Goal: Information Seeking & Learning: Learn about a topic

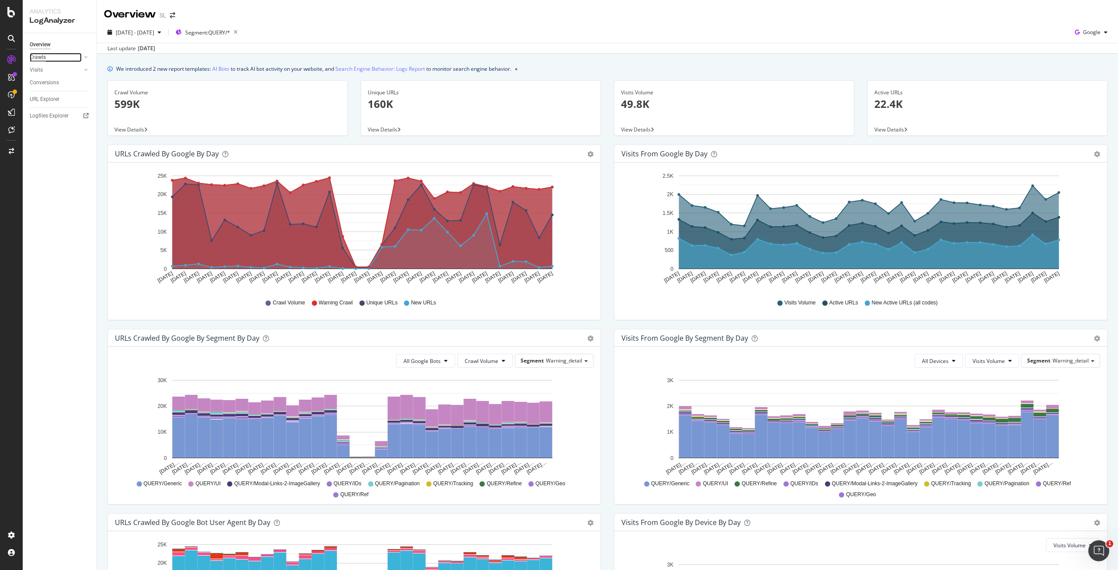
click at [40, 58] on div "Crawls" at bounding box center [38, 57] width 16 height 9
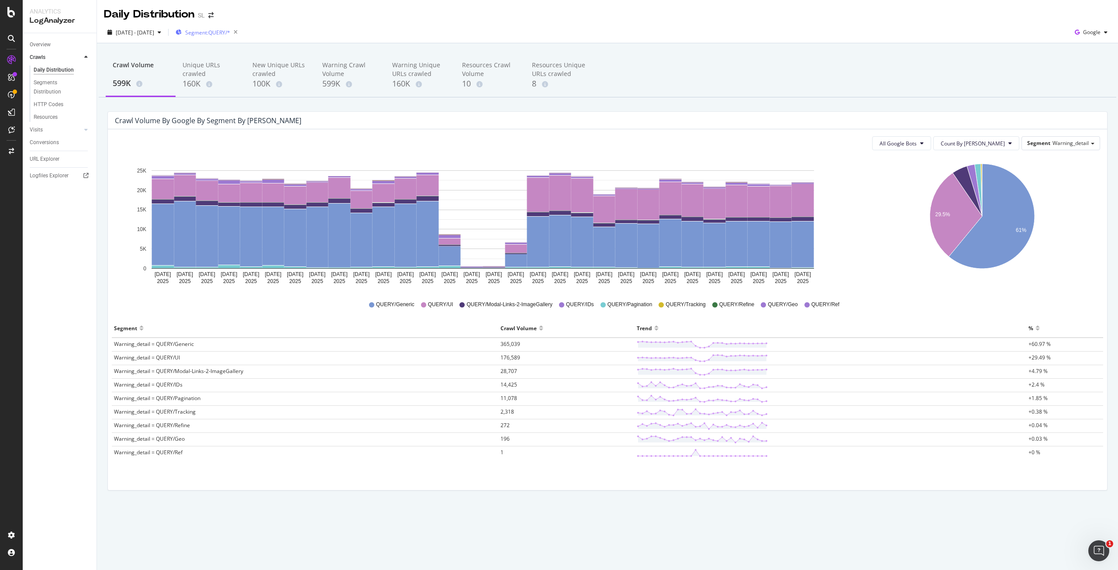
click at [237, 37] on div "Segment: QUERY/*" at bounding box center [207, 32] width 65 height 12
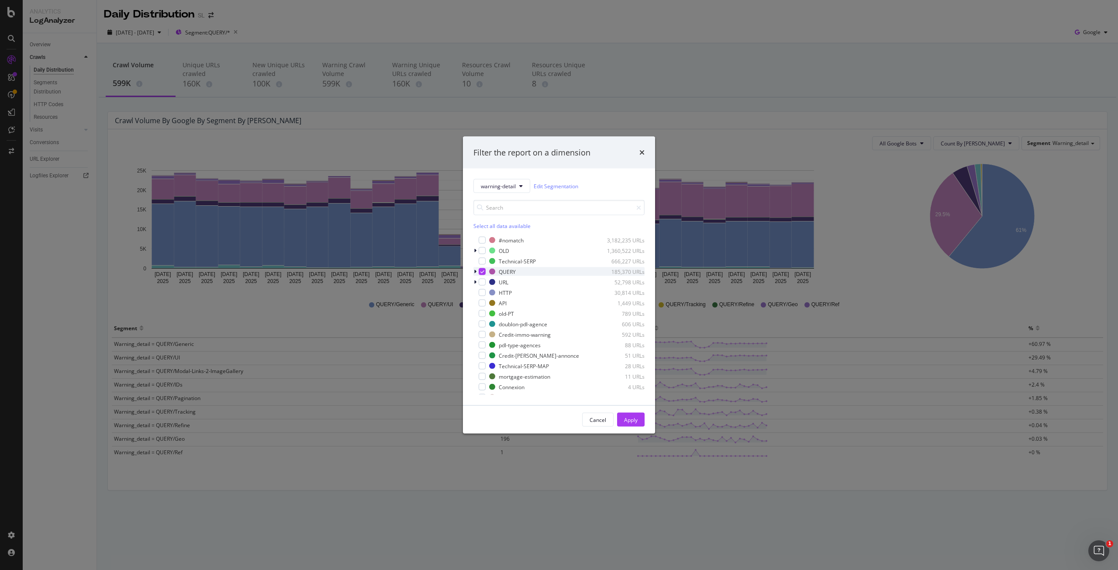
click at [475, 271] on icon "modal" at bounding box center [475, 271] width 3 height 5
click at [482, 279] on div "modal" at bounding box center [480, 280] width 5 height 9
click at [484, 280] on div "modal" at bounding box center [487, 280] width 7 height 7
click at [479, 272] on div "modal" at bounding box center [481, 271] width 7 height 7
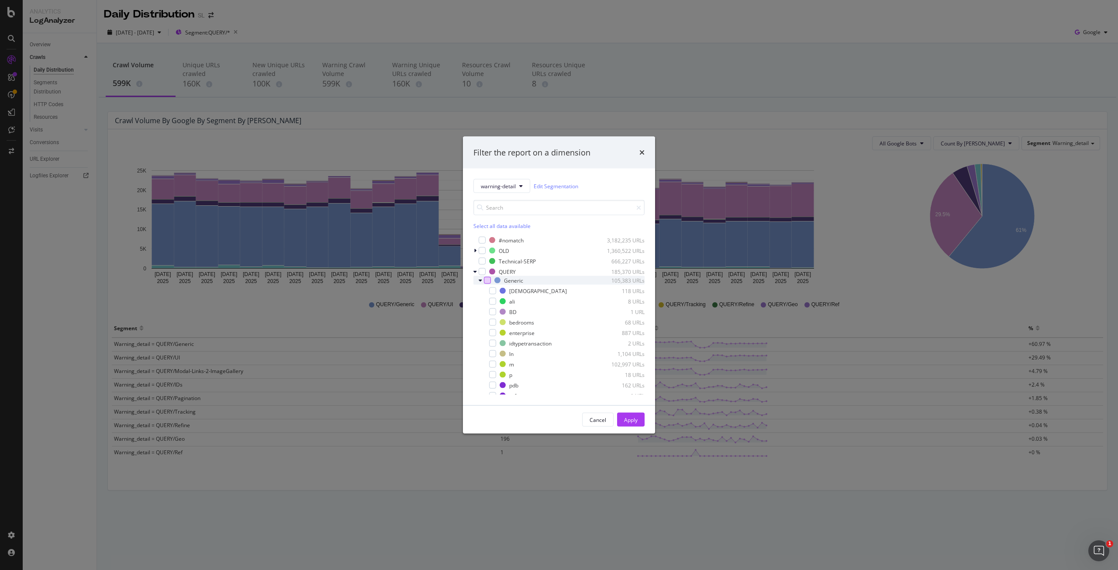
click at [485, 280] on div "modal" at bounding box center [487, 280] width 7 height 7
click at [634, 415] on div "Apply" at bounding box center [631, 419] width 14 height 13
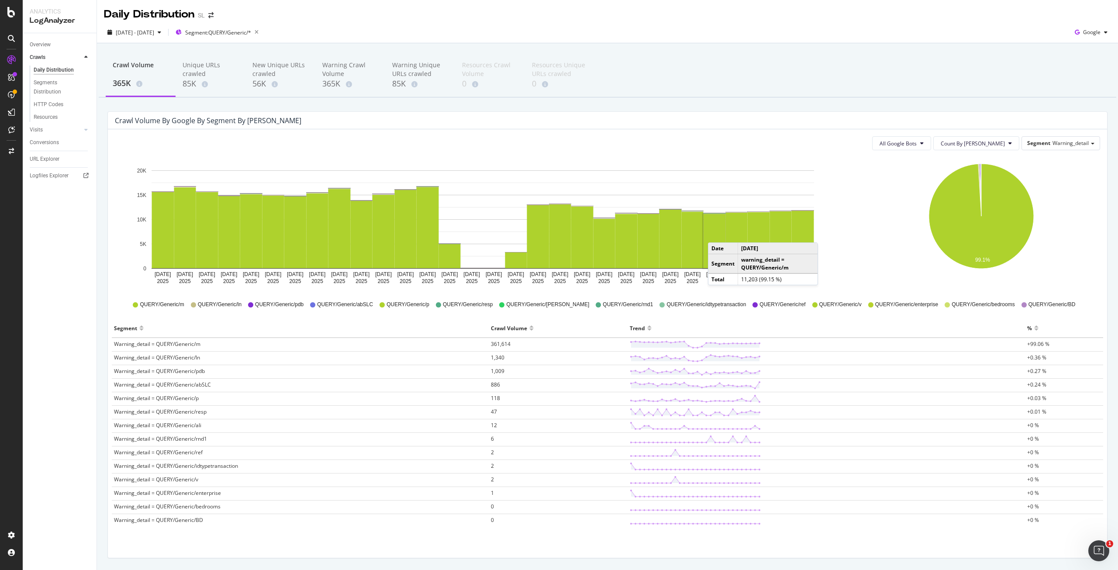
scroll to position [28, 0]
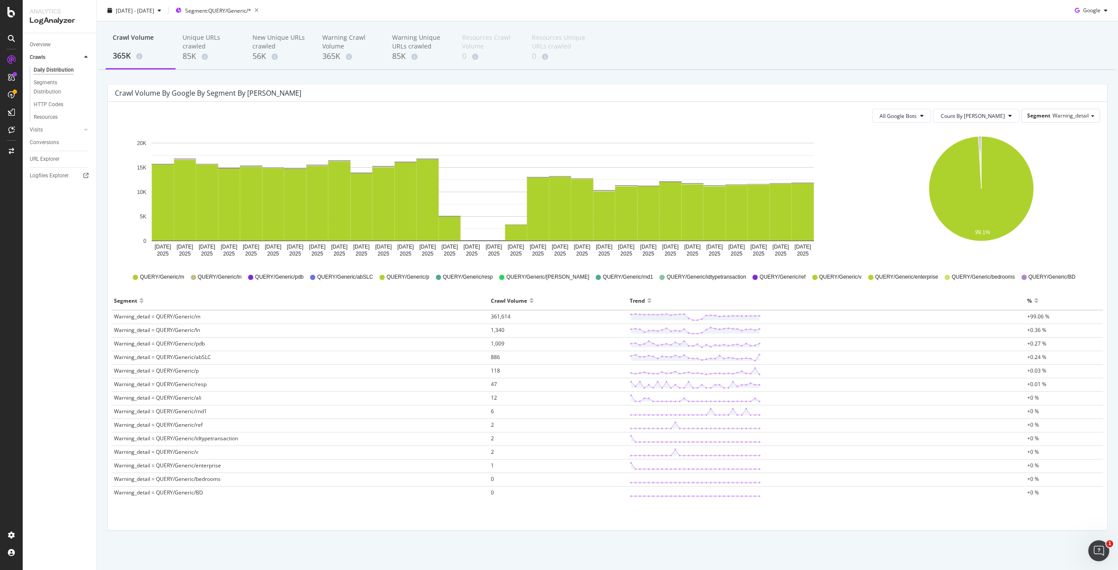
click at [888, 224] on icon "99.1%" at bounding box center [980, 195] width 235 height 131
click at [867, 203] on icon "99.1%" at bounding box center [980, 195] width 235 height 131
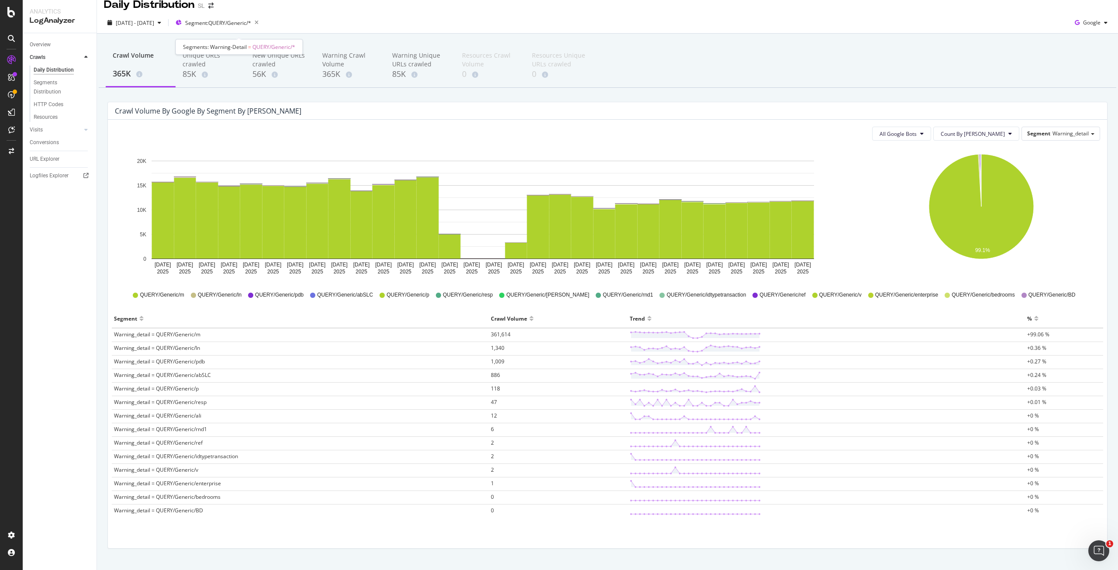
scroll to position [0, 0]
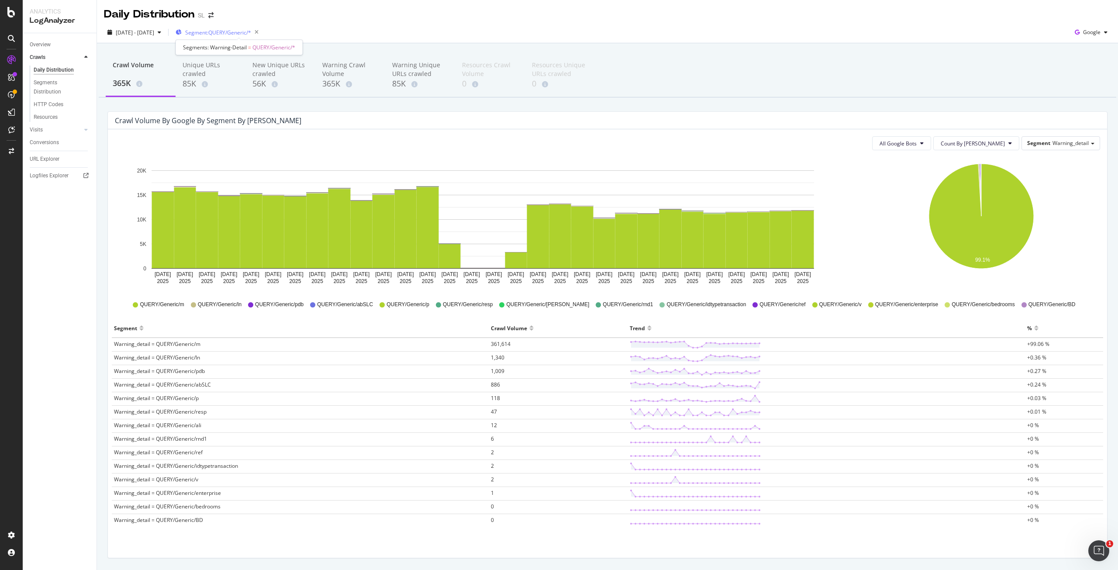
click at [234, 29] on span "Segment: QUERY/Generic/*" at bounding box center [218, 32] width 66 height 7
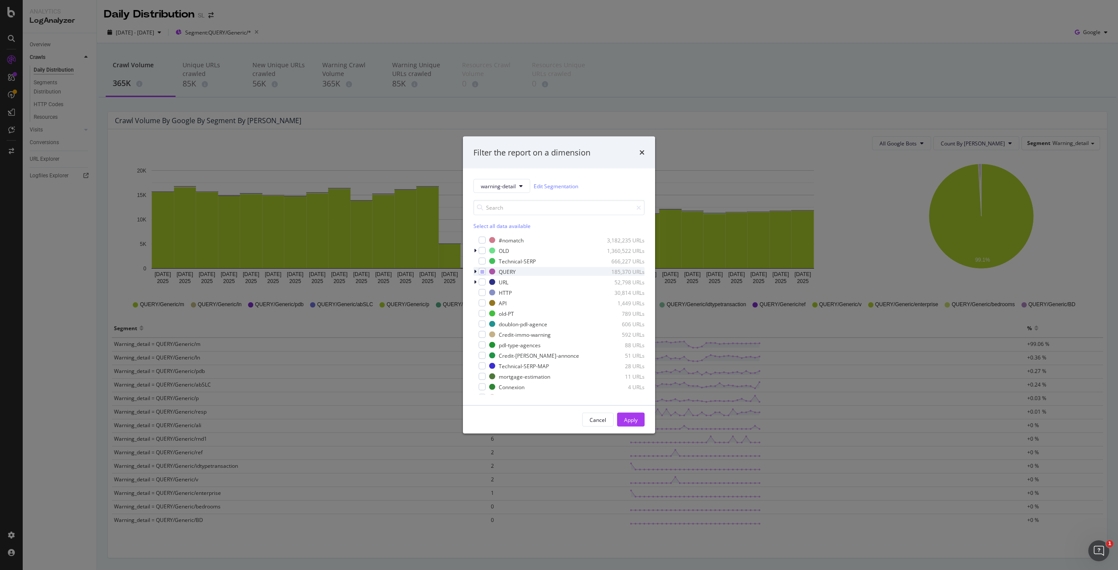
click at [475, 270] on icon "modal" at bounding box center [475, 271] width 3 height 5
click at [479, 291] on icon "modal" at bounding box center [480, 290] width 3 height 5
click at [479, 291] on icon "modal" at bounding box center [479, 290] width 3 height 5
click at [480, 302] on icon "modal" at bounding box center [480, 301] width 3 height 5
click at [480, 302] on icon "modal" at bounding box center [479, 301] width 3 height 5
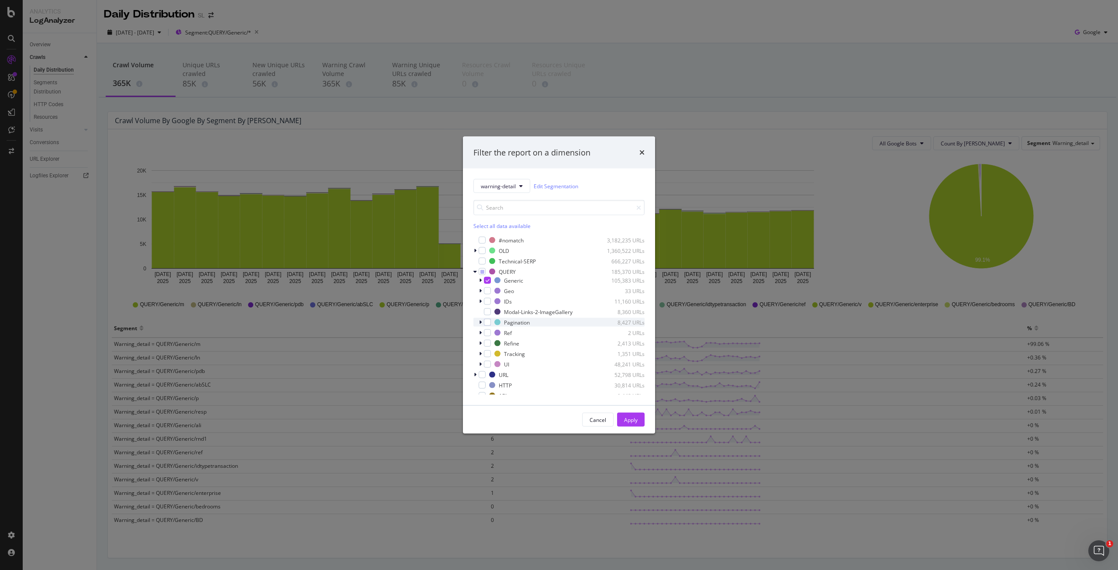
click at [479, 323] on icon "modal" at bounding box center [480, 322] width 3 height 5
click at [491, 373] on div "modal" at bounding box center [492, 374] width 7 height 7
click at [630, 417] on div "Apply" at bounding box center [631, 419] width 14 height 7
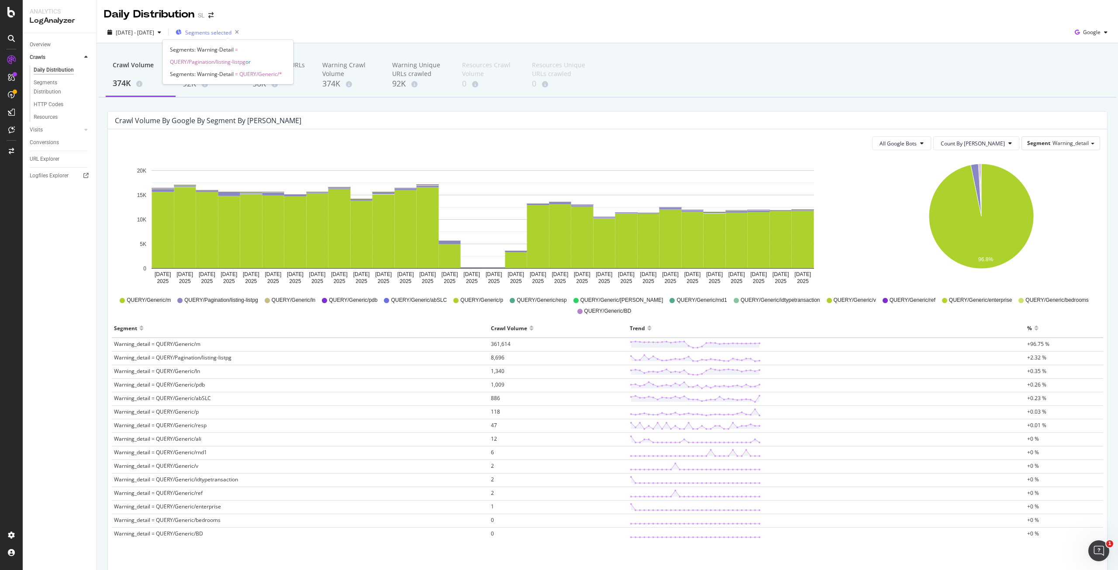
click at [222, 37] on div "Segments selected" at bounding box center [208, 32] width 67 height 12
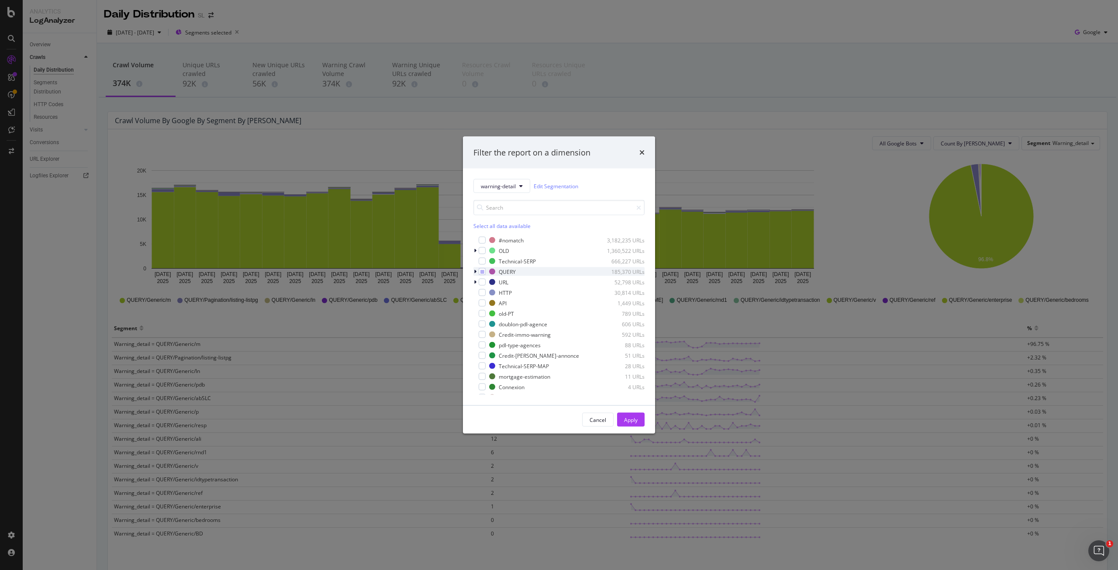
click at [475, 271] on icon "modal" at bounding box center [475, 271] width 3 height 5
click at [485, 279] on icon "modal" at bounding box center [487, 280] width 4 height 4
click at [631, 424] on div "Apply" at bounding box center [631, 419] width 14 height 13
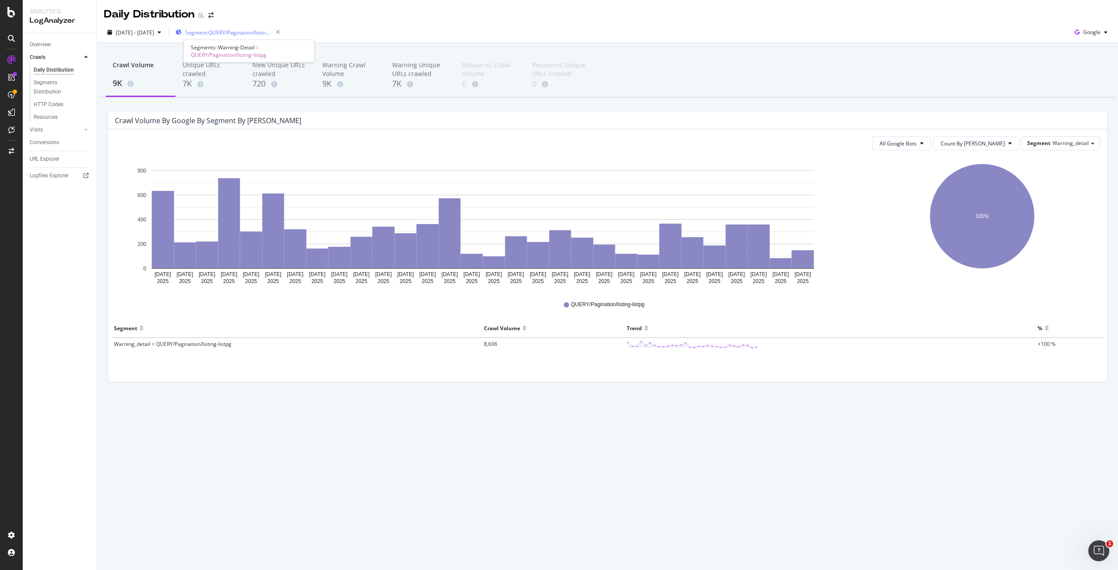
click at [268, 31] on span "Segment: QUERY/Pagination/listing-listpg" at bounding box center [228, 32] width 87 height 7
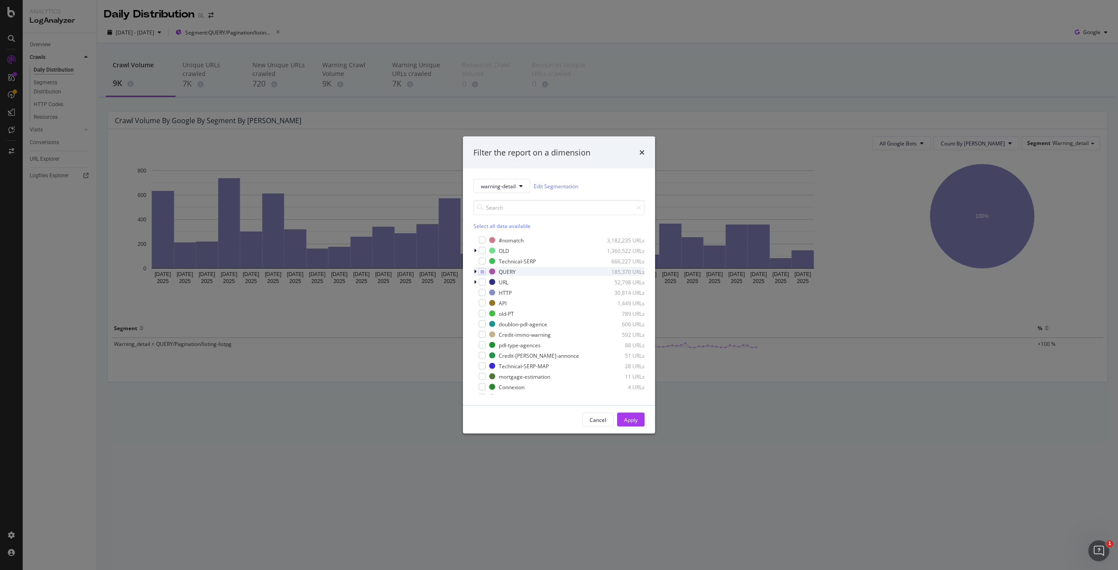
click at [475, 272] on icon "modal" at bounding box center [475, 271] width 3 height 5
click at [485, 321] on div "modal" at bounding box center [487, 322] width 7 height 7
click at [480, 366] on icon "modal" at bounding box center [480, 363] width 3 height 5
click at [481, 363] on icon "modal" at bounding box center [479, 363] width 3 height 5
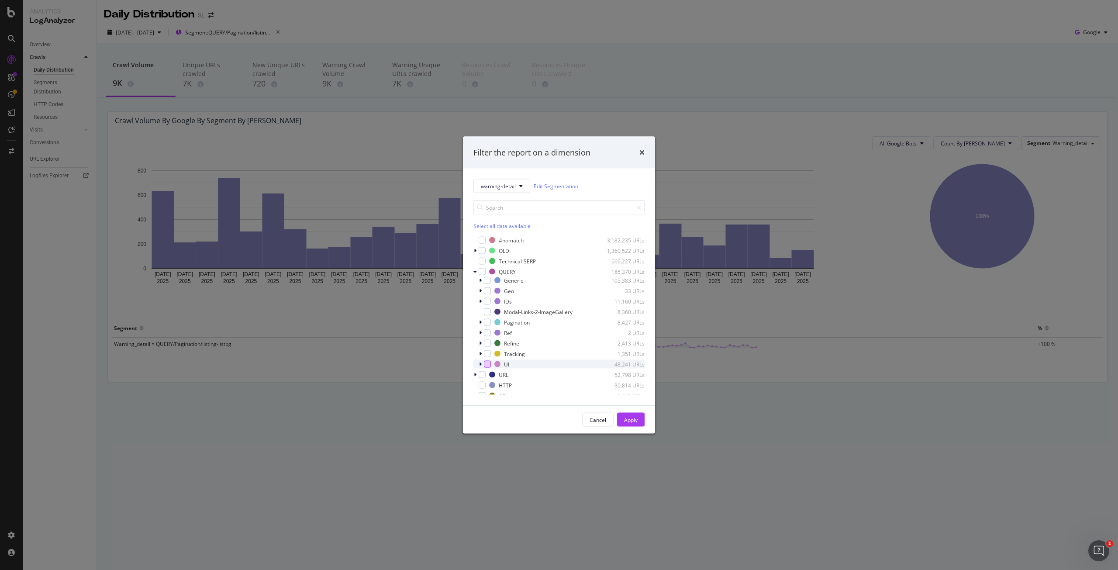
click at [488, 365] on div "modal" at bounding box center [487, 364] width 7 height 7
click at [626, 421] on div "Apply" at bounding box center [631, 419] width 14 height 7
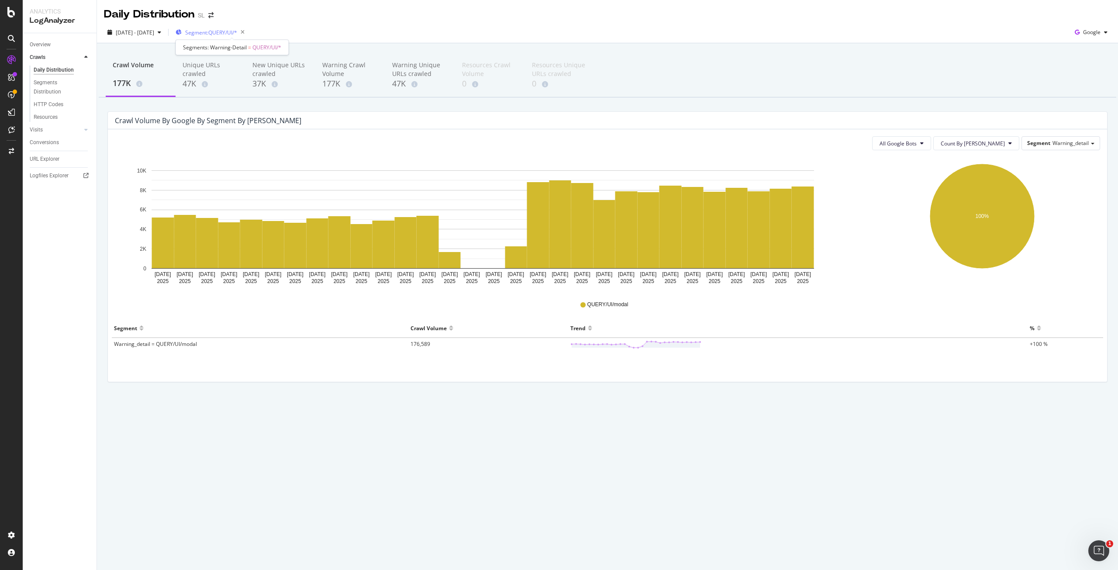
click at [237, 31] on span "Segment: QUERY/UI/*" at bounding box center [211, 32] width 52 height 7
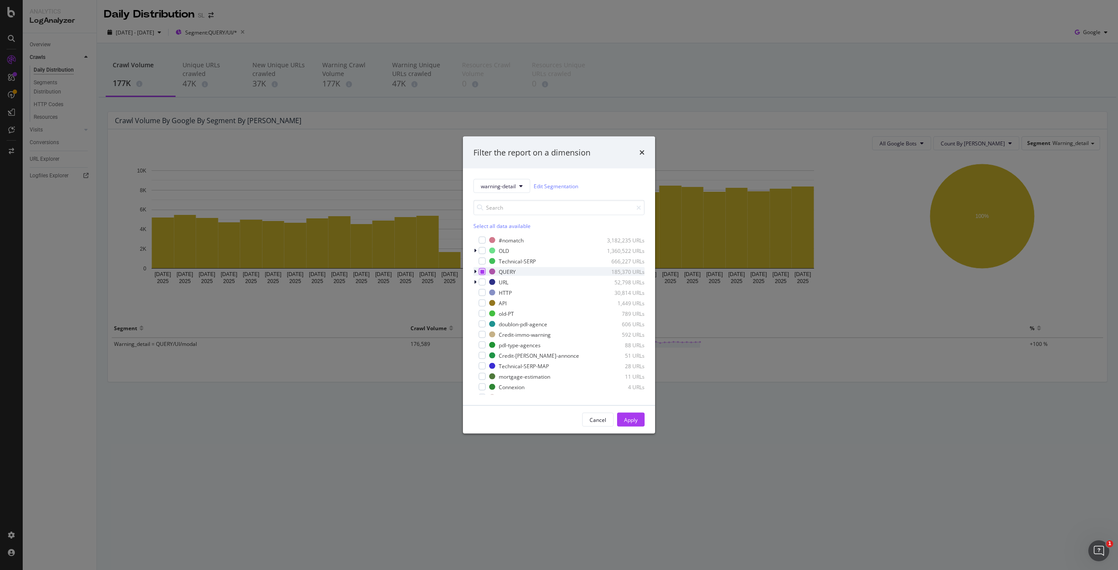
click at [482, 272] on icon "modal" at bounding box center [482, 271] width 4 height 4
click at [482, 272] on div "modal" at bounding box center [481, 271] width 7 height 7
click at [631, 417] on div "Apply" at bounding box center [631, 419] width 14 height 7
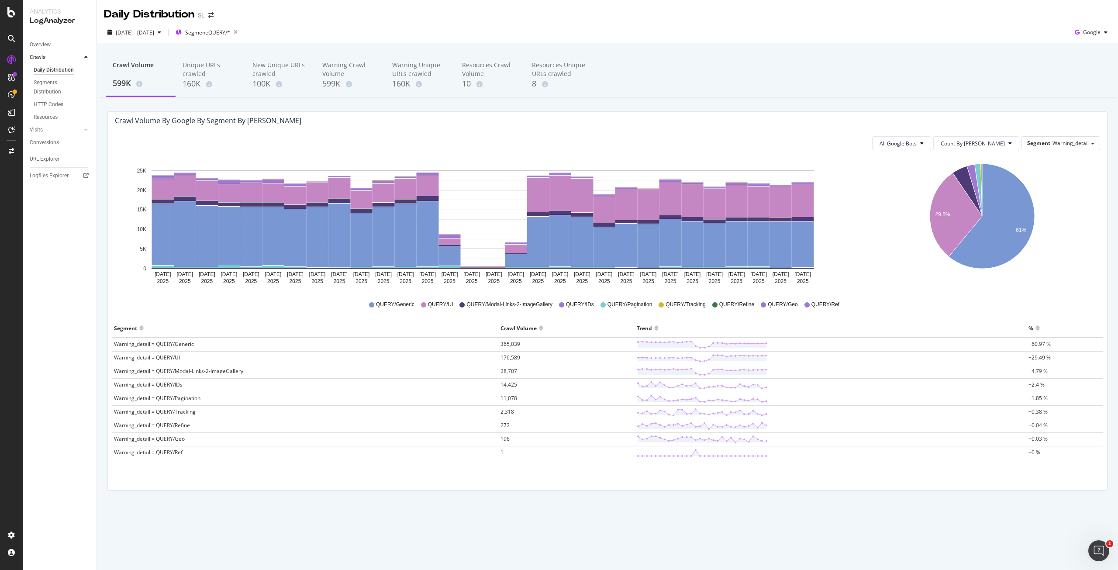
click at [878, 261] on icon "29.5% 61%" at bounding box center [981, 222] width 237 height 131
click at [856, 216] on div "[DATE] [DATE] [DATE] [DATE] [DATE] [DATE] [DATE] [DATE] [DATE] [DATE] [DATE] [D…" at bounding box center [482, 222] width 749 height 131
click at [860, 213] on div "29.5% 61% Segment Crawl Volume Warning_detail = QUERY/Generic 365,039 Warning_d…" at bounding box center [982, 222] width 250 height 131
click at [832, 188] on icon "[DATE] [DATE] [DATE] [DATE] [DATE] [DATE] [DATE] [DATE] [DATE] [DATE] [DATE] [D…" at bounding box center [483, 222] width 736 height 131
click at [864, 225] on icon "29.5% 61%" at bounding box center [981, 222] width 237 height 131
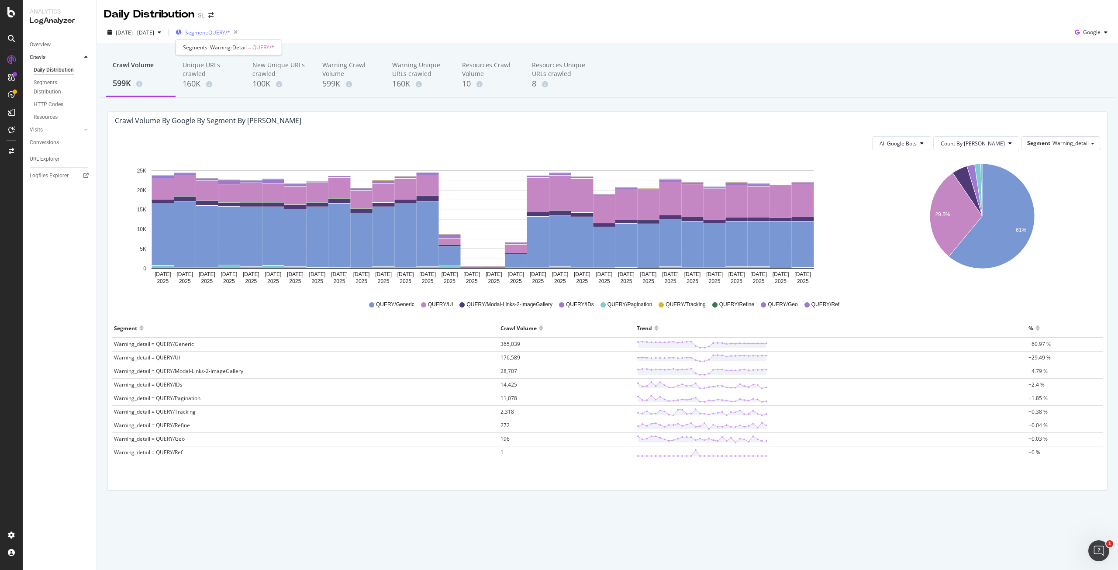
click at [229, 29] on span "Segment: QUERY/*" at bounding box center [207, 32] width 45 height 7
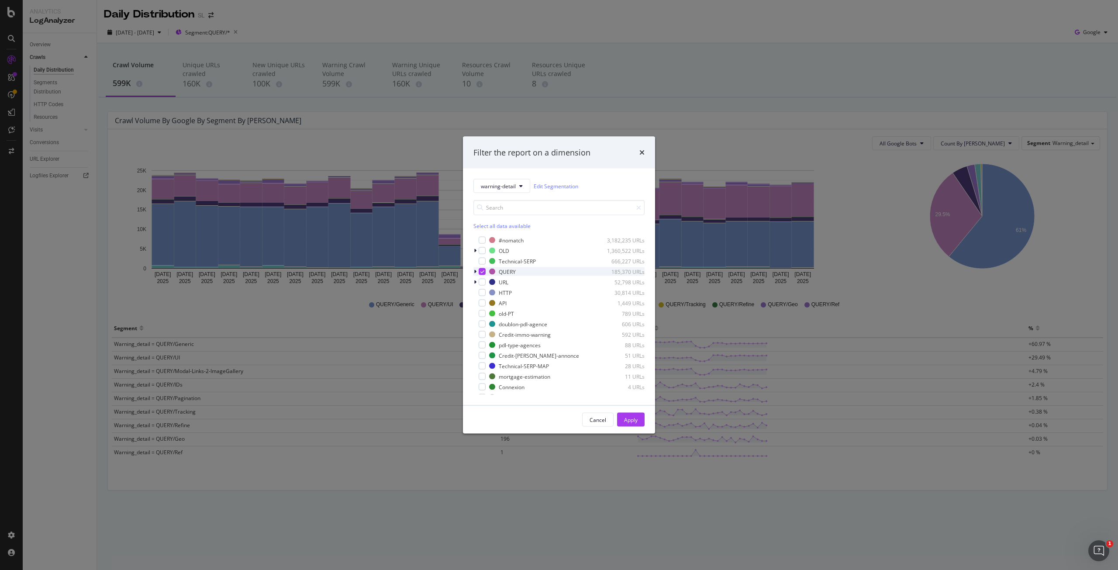
click at [475, 272] on icon "modal" at bounding box center [475, 271] width 3 height 5
click at [475, 272] on icon "modal" at bounding box center [474, 271] width 3 height 5
click at [642, 153] on icon "times" at bounding box center [641, 152] width 5 height 7
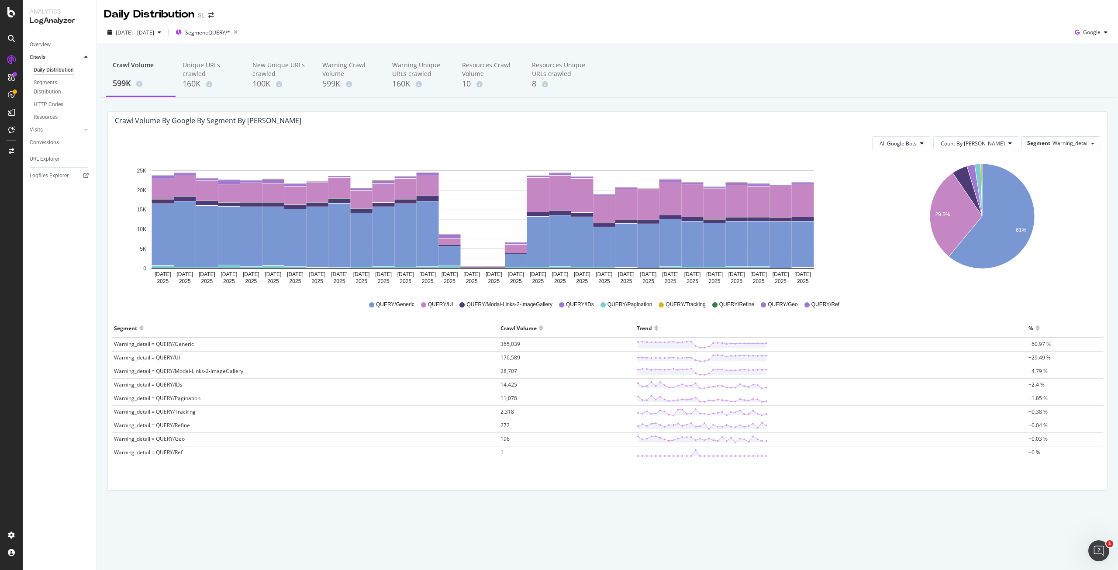
click at [853, 220] on div "[DATE] [DATE] [DATE] [DATE] [DATE] [DATE] [DATE] [DATE] [DATE] [DATE] [DATE] [D…" at bounding box center [482, 222] width 749 height 131
click at [884, 211] on icon "29.5% 61%" at bounding box center [981, 222] width 237 height 131
click at [230, 34] on span "Segment: QUERY/*" at bounding box center [207, 32] width 45 height 7
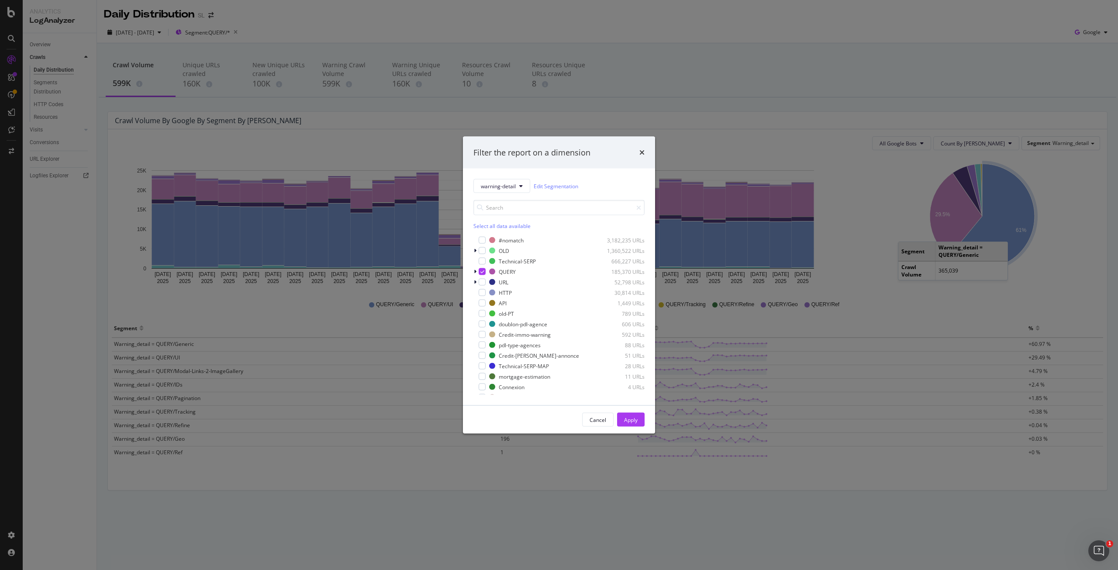
click at [493, 227] on div "Select all data available" at bounding box center [558, 225] width 171 height 7
click at [628, 423] on div "Apply" at bounding box center [631, 419] width 14 height 7
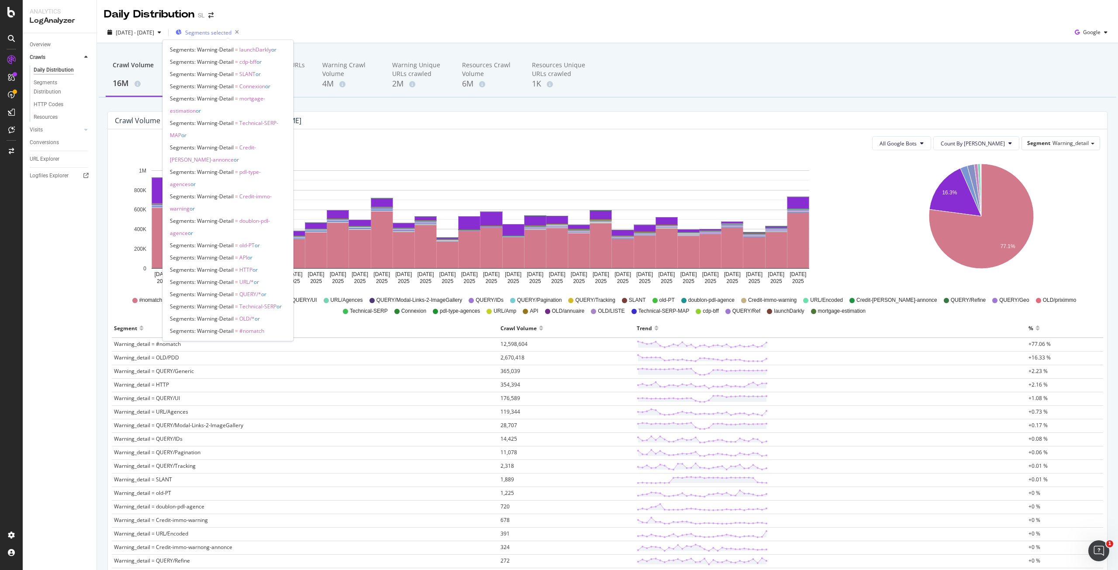
click at [231, 34] on span "Segments selected" at bounding box center [208, 32] width 46 height 7
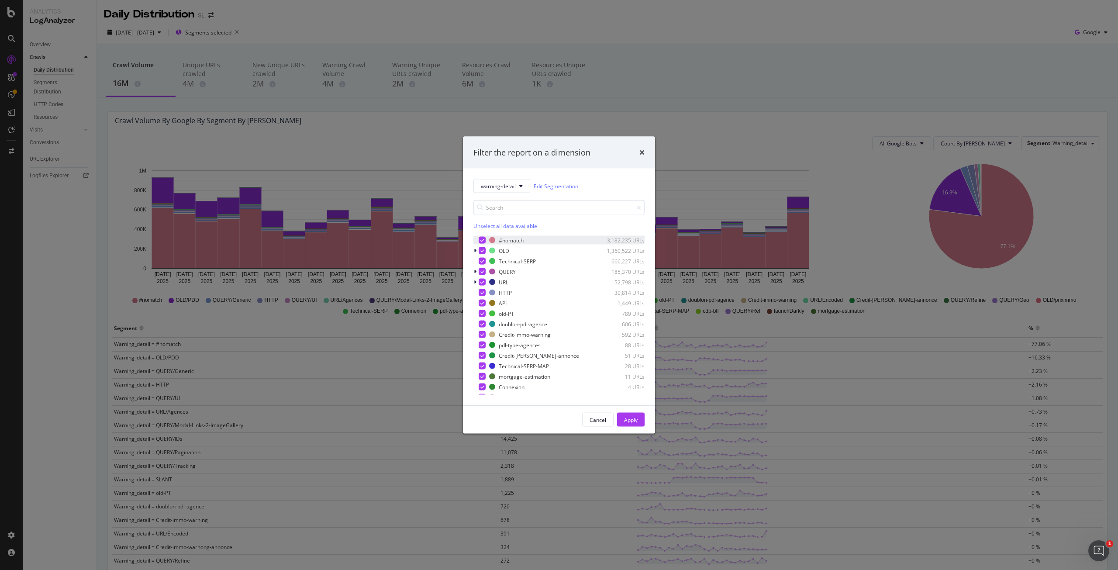
click at [480, 239] on icon "modal" at bounding box center [482, 240] width 4 height 4
click at [638, 419] on button "Apply" at bounding box center [631, 420] width 28 height 14
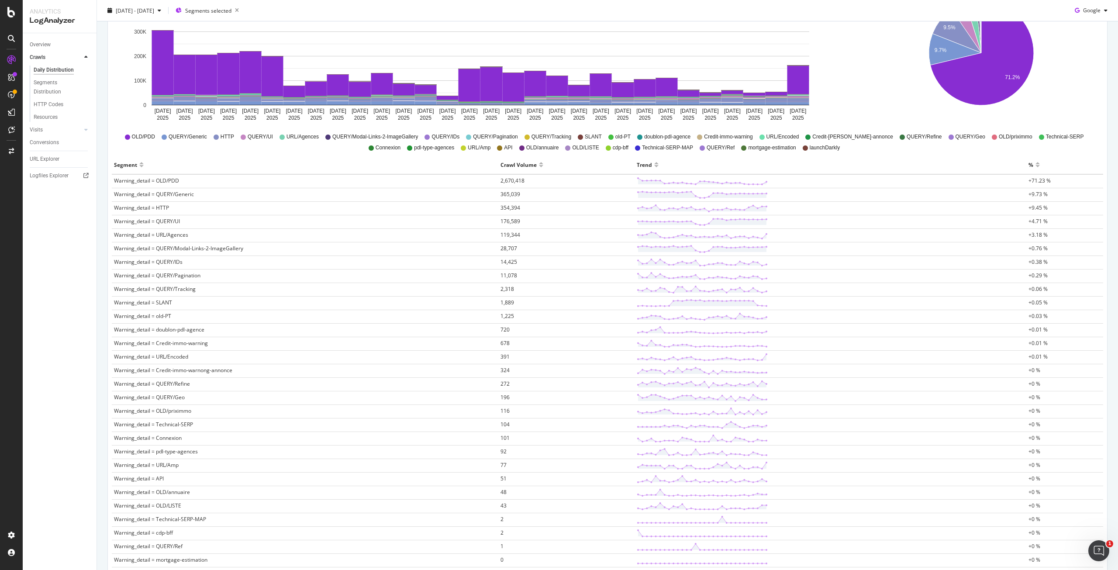
scroll to position [218, 0]
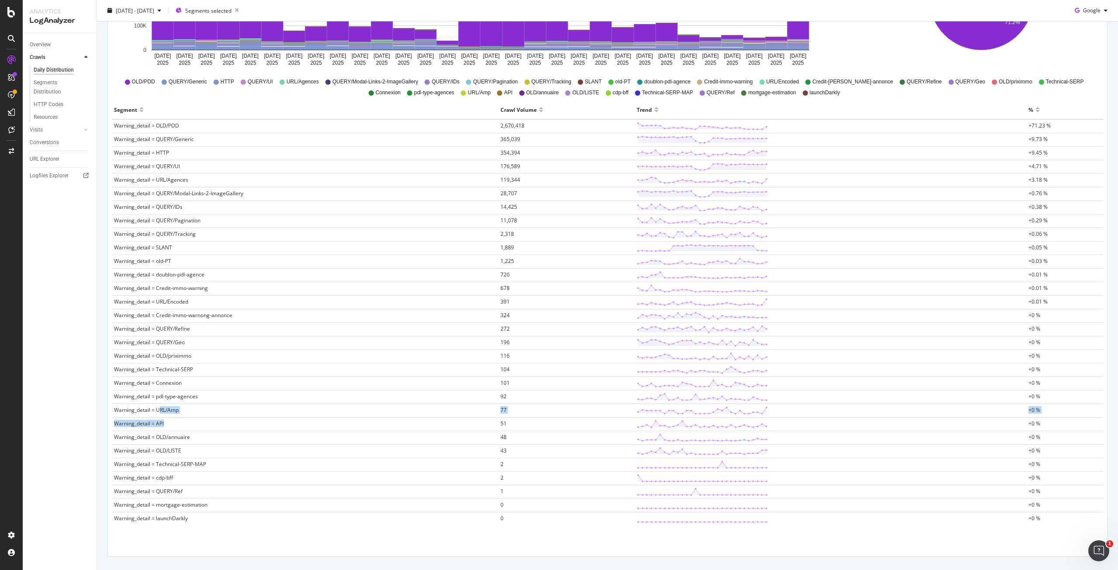
drag, startPoint x: 161, startPoint y: 411, endPoint x: 204, endPoint y: 418, distance: 43.7
click at [204, 418] on tbody "Warning_detail = OLD/PDD 2,670,418 +71.23 % Warning_detail = QUERY/Generic 365,…" at bounding box center [607, 322] width 991 height 406
click at [204, 418] on td "Warning_detail = API" at bounding box center [305, 424] width 386 height 14
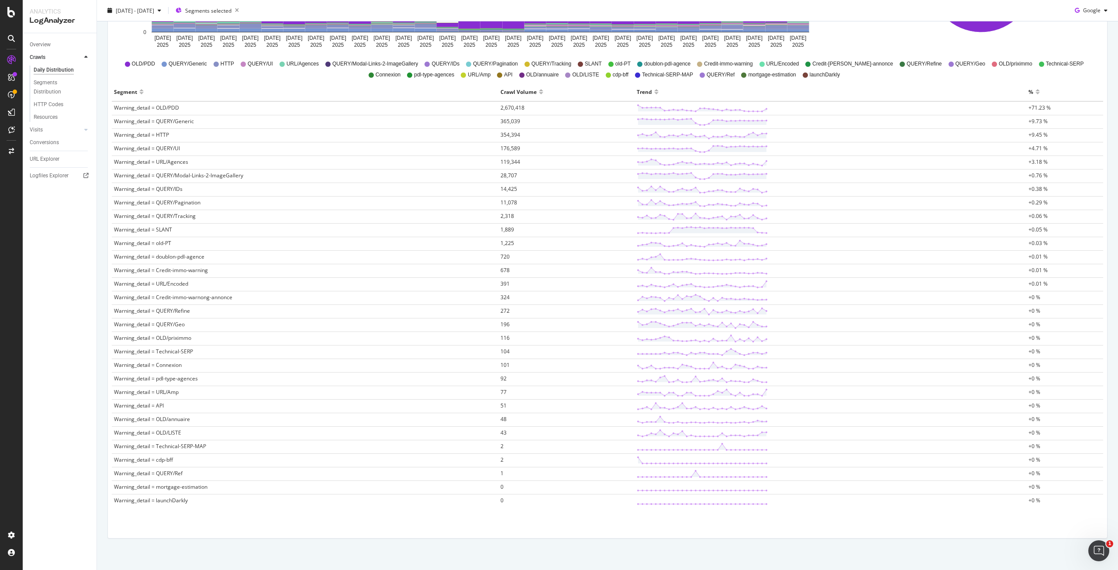
scroll to position [244, 0]
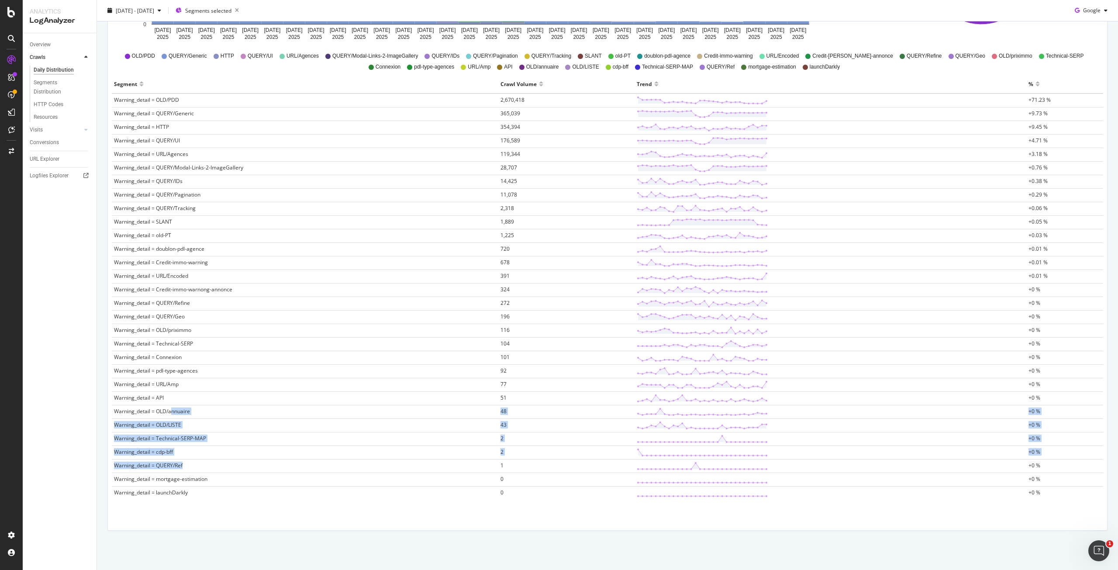
drag, startPoint x: 170, startPoint y: 410, endPoint x: 196, endPoint y: 470, distance: 64.9
click at [195, 470] on tbody "Warning_detail = OLD/PDD 2,670,418 +71.23 % Warning_detail = QUERY/Generic 365,…" at bounding box center [607, 296] width 991 height 406
click at [196, 470] on td "Warning_detail = QUERY/Ref" at bounding box center [305, 466] width 386 height 14
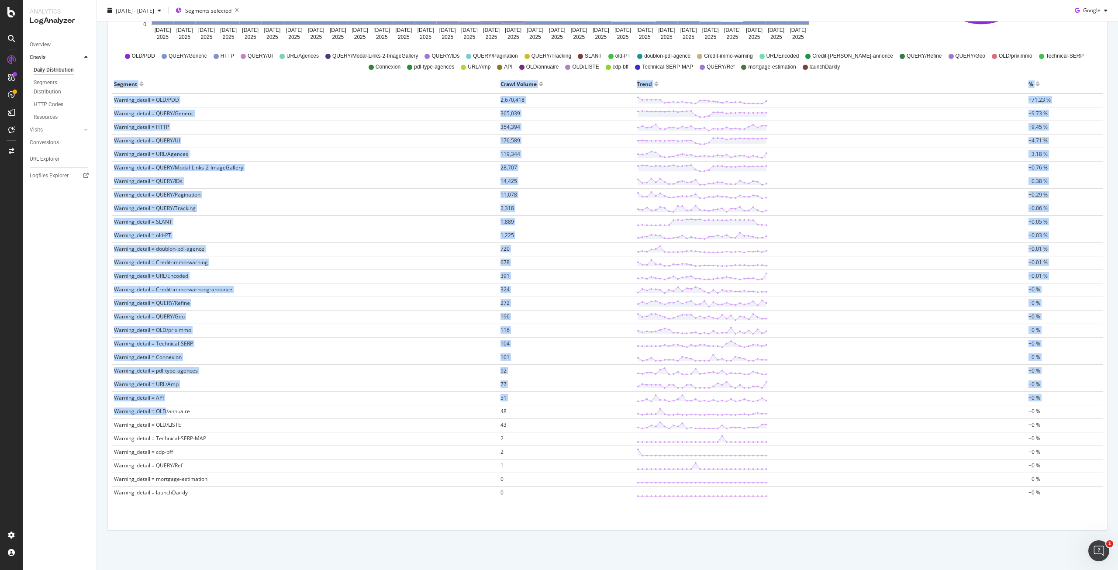
drag, startPoint x: 210, startPoint y: 491, endPoint x: 165, endPoint y: 401, distance: 100.2
click at [165, 402] on div "Segment Crawl Volume Trend % Warning_detail = OLD/PDD 2,670,418 +71.23 % Warnin…" at bounding box center [607, 291] width 998 height 433
click at [165, 401] on td "Warning_detail = API" at bounding box center [305, 399] width 386 height 14
drag, startPoint x: 214, startPoint y: 500, endPoint x: 200, endPoint y: 365, distance: 136.1
click at [200, 365] on div "Segment Crawl Volume Trend % Warning_detail = OLD/PDD 2,670,418 +71.23 % Warnin…" at bounding box center [607, 291] width 998 height 433
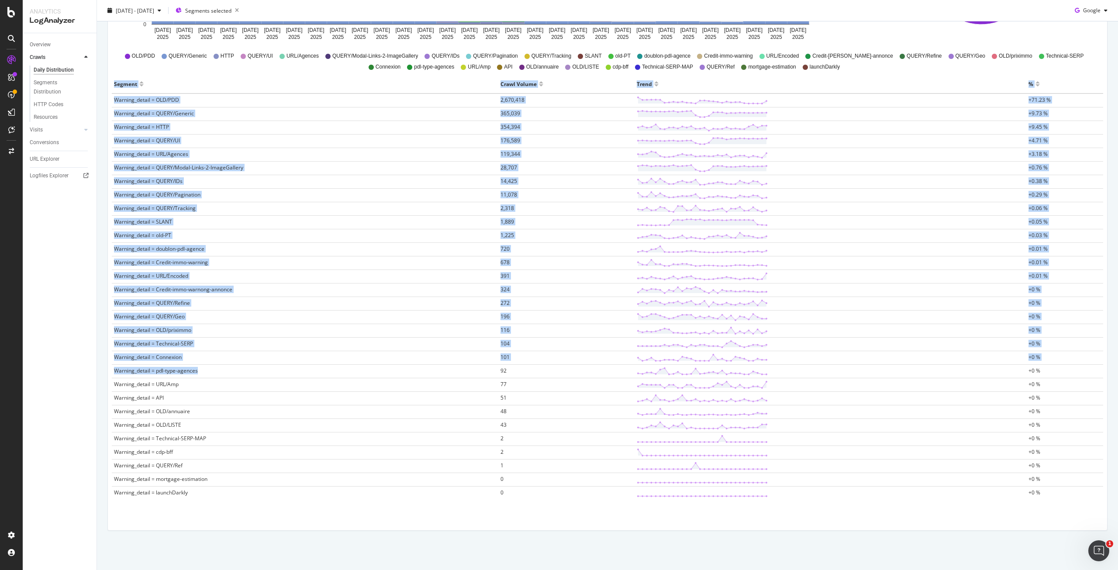
click at [200, 365] on td "Warning_detail = pdl-type-agences" at bounding box center [305, 372] width 386 height 14
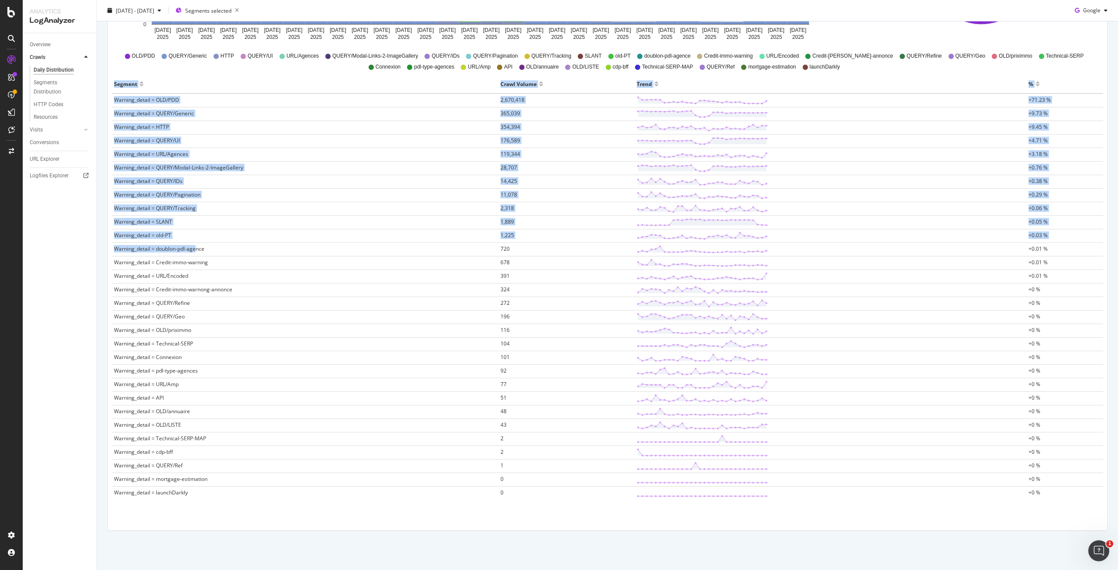
drag, startPoint x: 196, startPoint y: 254, endPoint x: 268, endPoint y: 519, distance: 275.1
click at [268, 519] on div "All Google Bots Count By Day Segment Warning_detail Hold CTRL while clicking to…" at bounding box center [607, 207] width 999 height 645
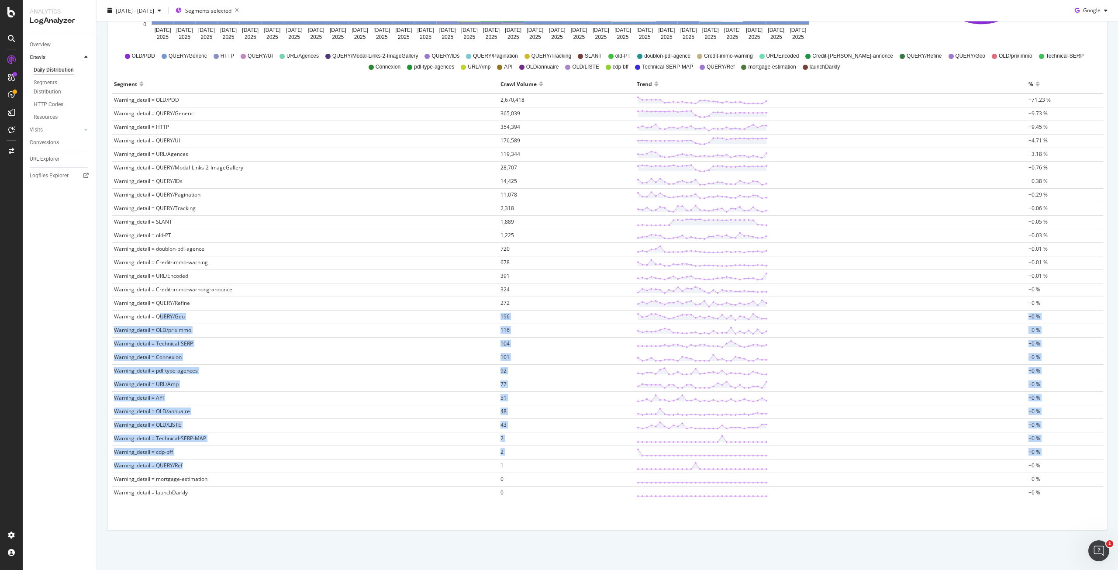
drag, startPoint x: 196, startPoint y: 392, endPoint x: 222, endPoint y: 469, distance: 81.3
click at [222, 469] on tbody "Warning_detail = OLD/PDD 2,670,418 +71.23 % Warning_detail = QUERY/Generic 365,…" at bounding box center [607, 296] width 991 height 406
click at [222, 469] on td "Warning_detail = QUERY/Ref" at bounding box center [305, 466] width 386 height 14
drag, startPoint x: 178, startPoint y: 360, endPoint x: 197, endPoint y: 468, distance: 110.5
click at [197, 468] on tbody "Warning_detail = OLD/PDD 2,670,418 +71.23 % Warning_detail = QUERY/Generic 365,…" at bounding box center [607, 296] width 991 height 406
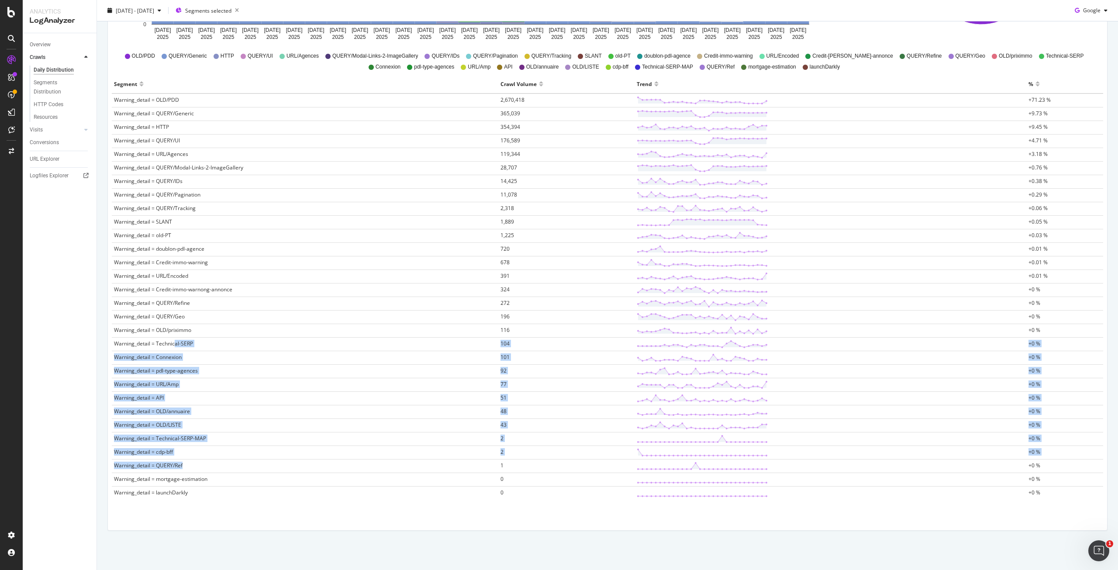
click at [197, 468] on td "Warning_detail = QUERY/Ref" at bounding box center [305, 466] width 386 height 14
drag, startPoint x: 200, startPoint y: 409, endPoint x: 212, endPoint y: 493, distance: 85.1
click at [212, 493] on tbody "Warning_detail = OLD/PDD 2,670,418 +71.23 % Warning_detail = QUERY/Generic 365,…" at bounding box center [607, 296] width 991 height 406
click at [212, 493] on td "Warning_detail = launchDarkly" at bounding box center [305, 493] width 386 height 14
drag, startPoint x: 157, startPoint y: 338, endPoint x: 182, endPoint y: 481, distance: 145.3
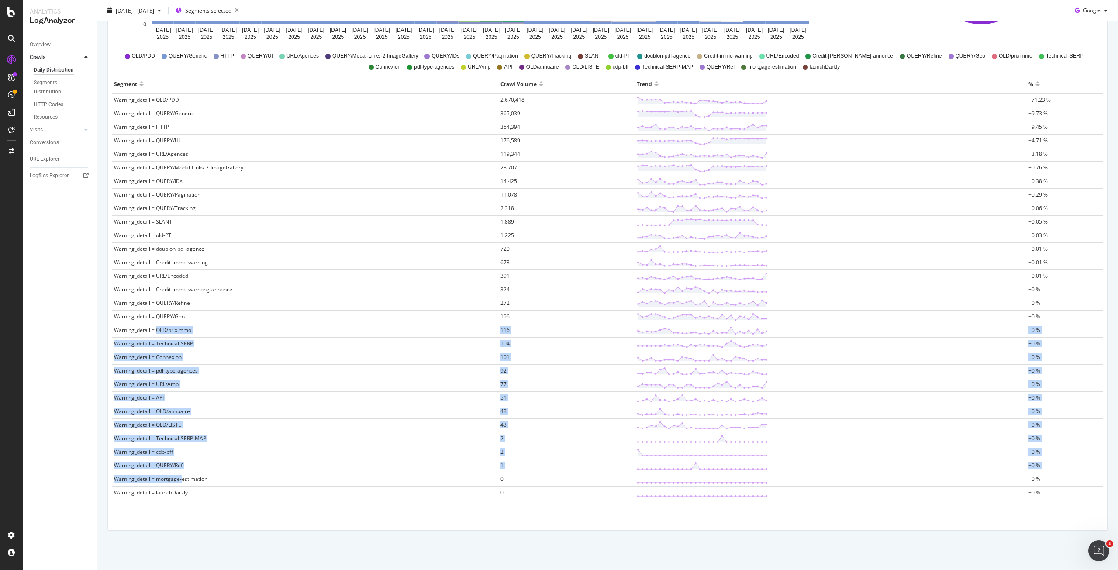
click at [182, 481] on tbody "Warning_detail = OLD/PDD 2,670,418 +71.23 % Warning_detail = QUERY/Generic 365,…" at bounding box center [607, 296] width 991 height 406
click at [182, 481] on span "Warning_detail = mortgage-estimation" at bounding box center [160, 478] width 93 height 7
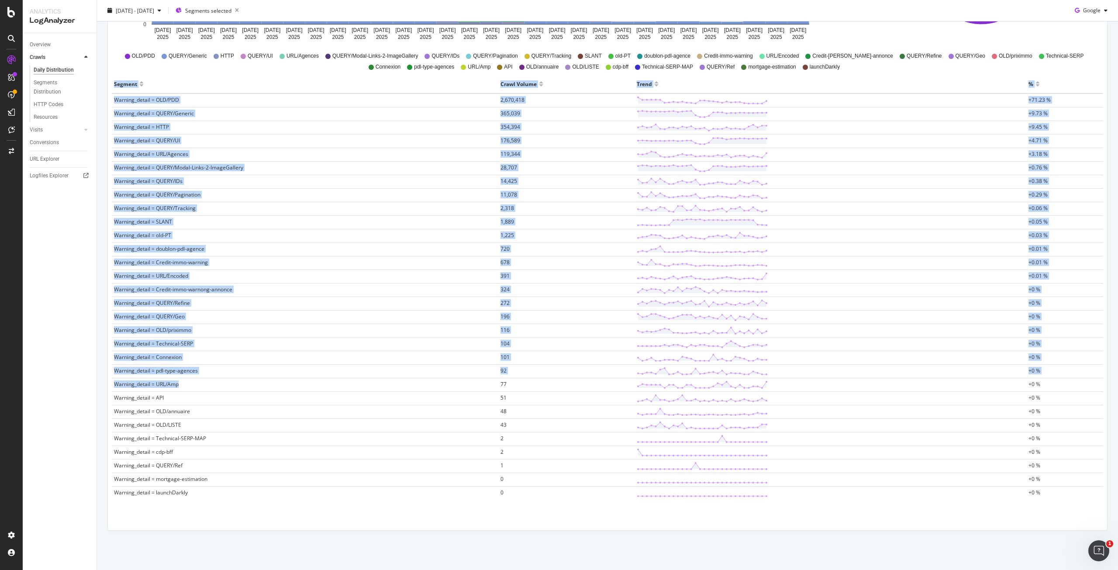
drag, startPoint x: 188, startPoint y: 389, endPoint x: 202, endPoint y: 521, distance: 132.6
click at [202, 521] on div "All Google Bots Count By Day Segment Warning_detail Hold CTRL while clicking to…" at bounding box center [607, 207] width 999 height 645
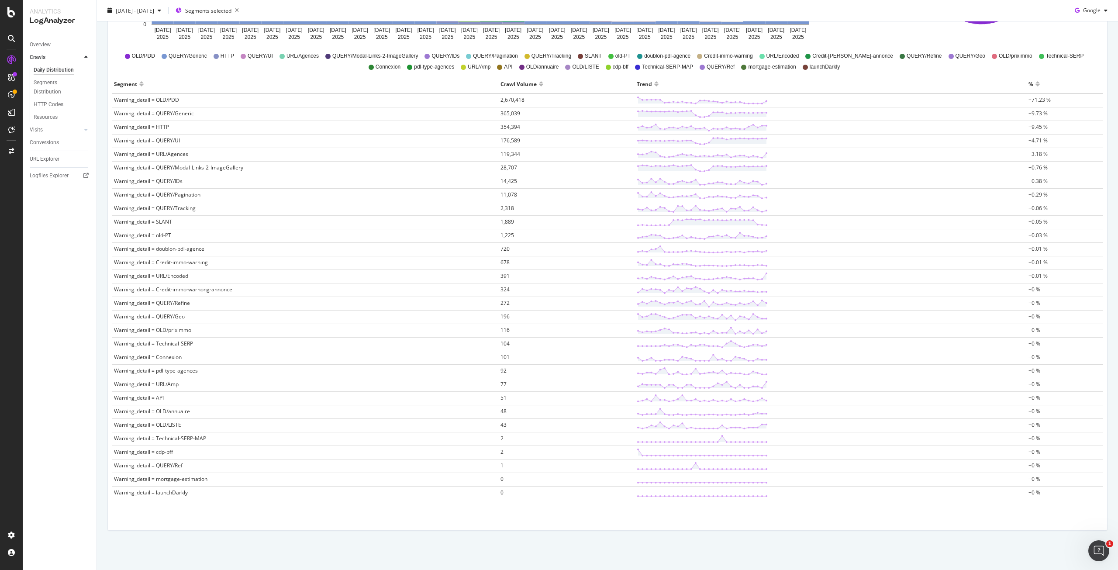
click at [208, 462] on td "Warning_detail = QUERY/Ref" at bounding box center [305, 466] width 386 height 14
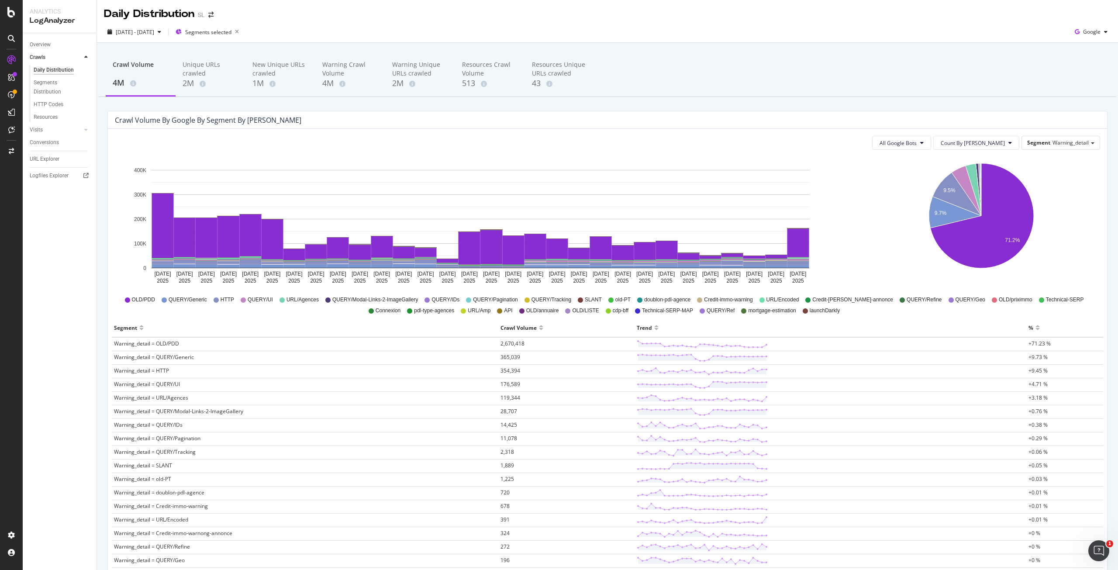
scroll to position [0, 0]
click at [1075, 217] on icon "9.5% 9.7% 71.2%" at bounding box center [980, 222] width 235 height 131
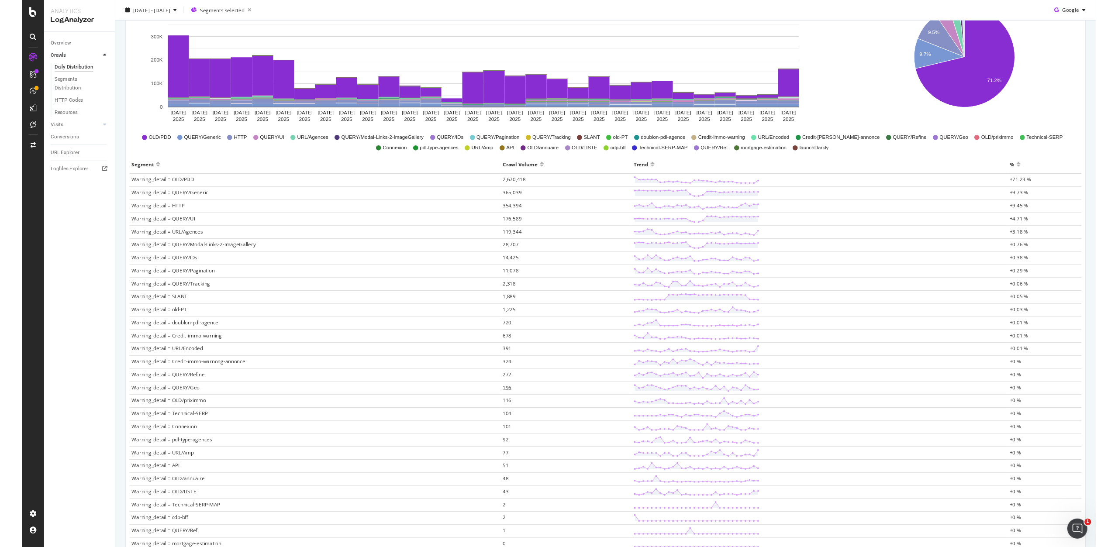
scroll to position [69, 0]
